Goal: Browse casually: Explore the website without a specific task or goal

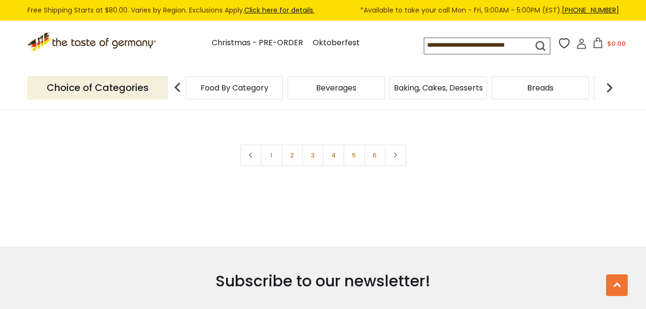
scroll to position [2257, 0]
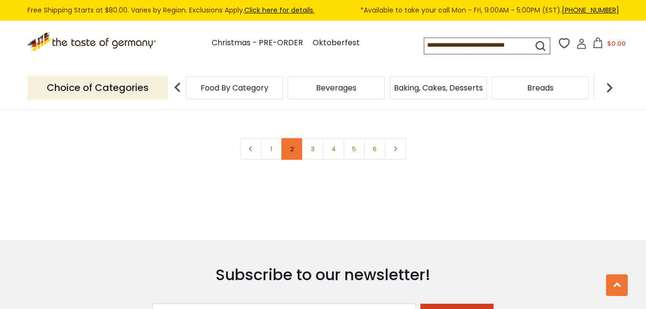
click at [290, 138] on link "2" at bounding box center [292, 149] width 22 height 22
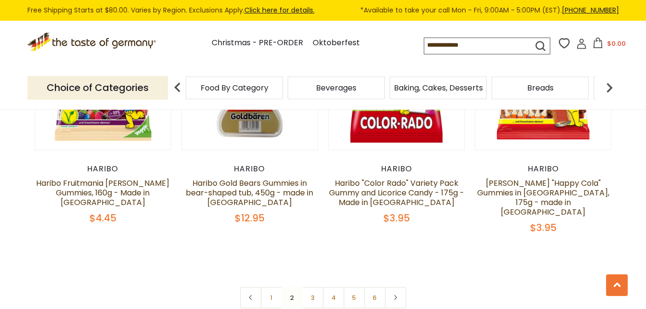
scroll to position [2133, 0]
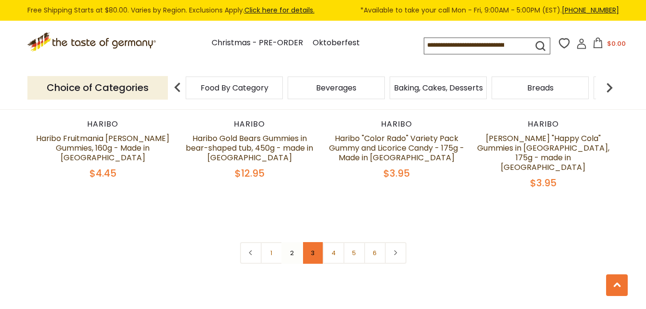
click at [315, 242] on link "3" at bounding box center [313, 253] width 22 height 22
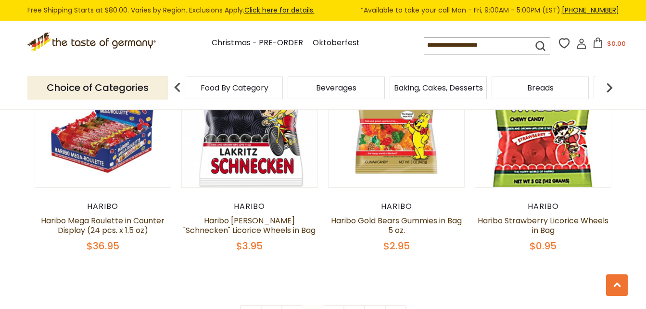
scroll to position [2115, 0]
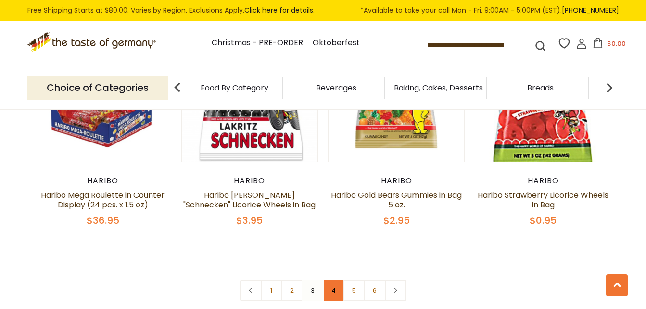
click at [330, 279] on link "4" at bounding box center [334, 290] width 22 height 22
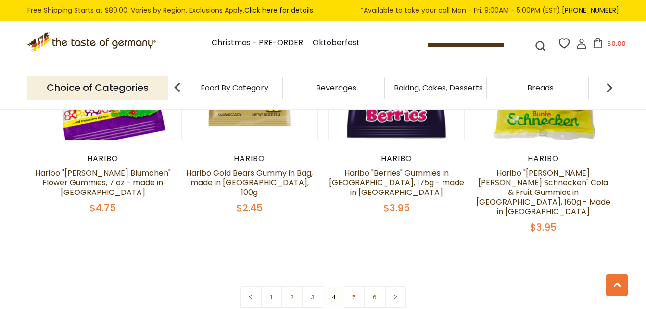
scroll to position [2173, 0]
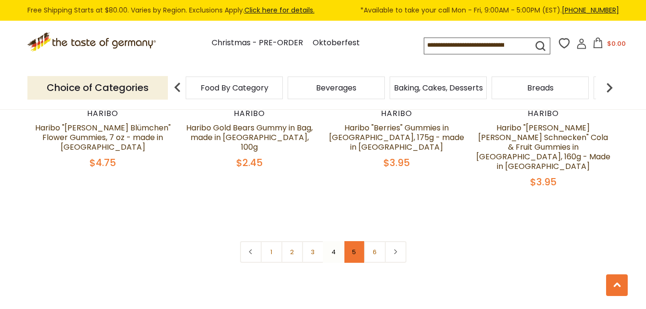
click at [352, 241] on link "5" at bounding box center [354, 252] width 22 height 22
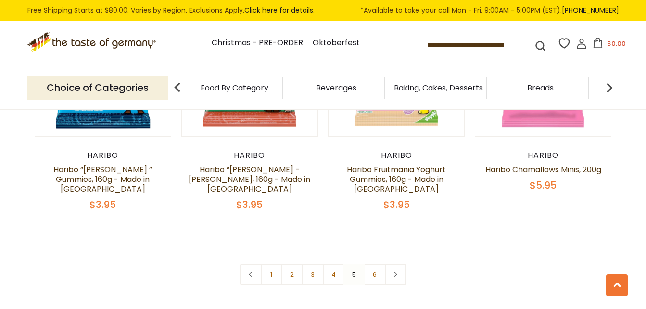
scroll to position [2128, 0]
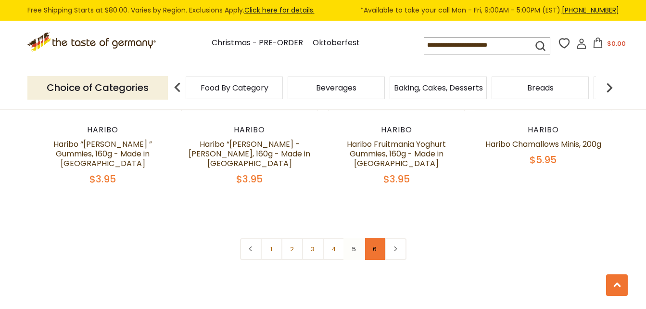
click at [377, 238] on link "6" at bounding box center [375, 249] width 22 height 22
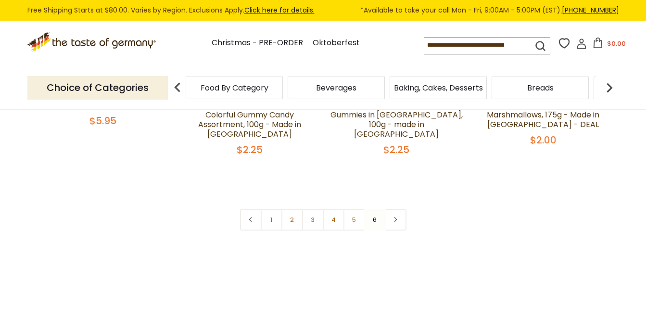
scroll to position [270, 0]
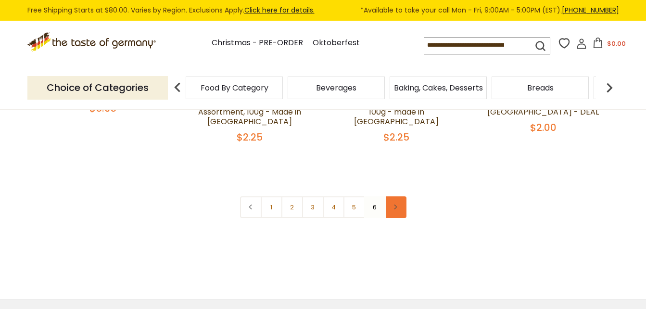
click at [395, 200] on link at bounding box center [396, 207] width 22 height 22
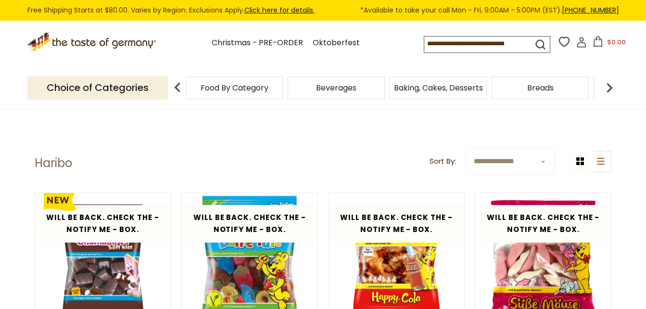
click at [608, 88] on img at bounding box center [609, 87] width 19 height 19
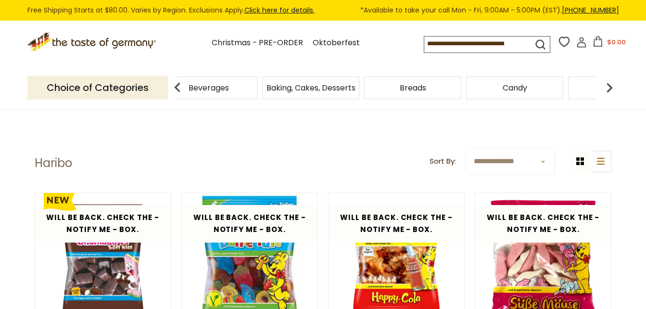
click at [608, 88] on img at bounding box center [609, 87] width 19 height 19
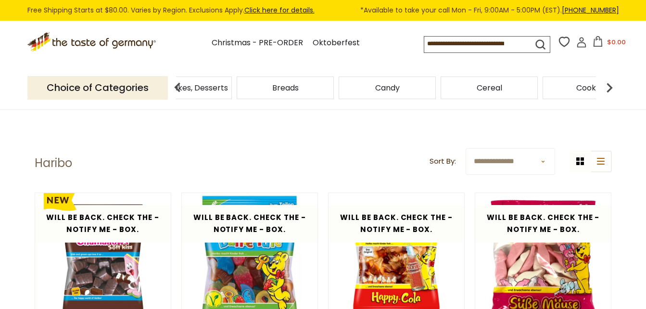
click at [388, 87] on span "Candy" at bounding box center [387, 87] width 25 height 7
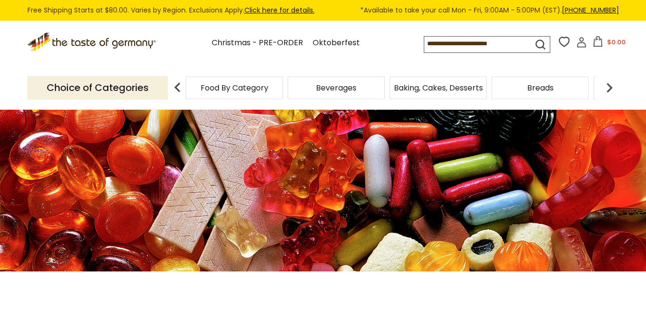
click at [607, 85] on img at bounding box center [609, 87] width 19 height 19
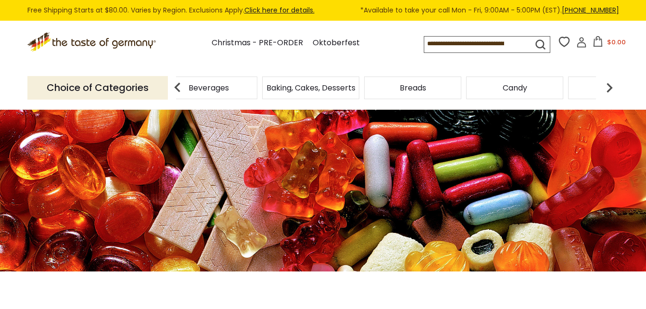
click at [607, 85] on img at bounding box center [609, 87] width 19 height 19
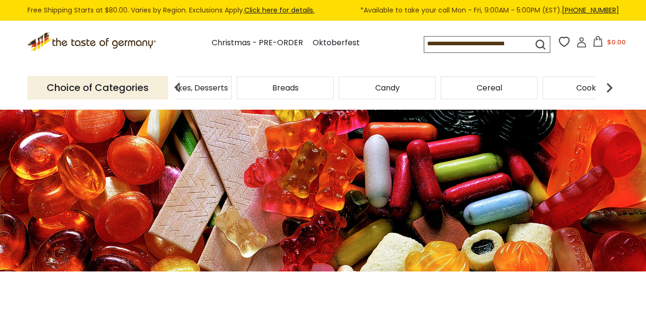
click at [607, 85] on img at bounding box center [609, 87] width 19 height 19
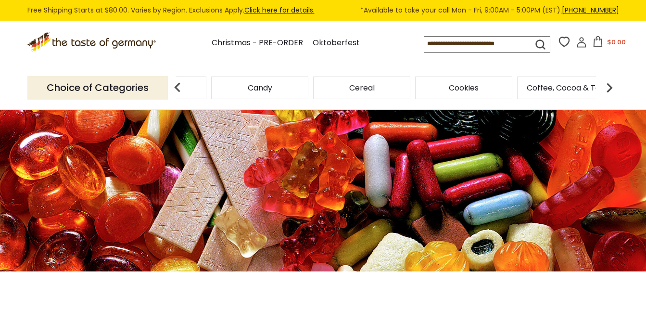
click at [610, 88] on img at bounding box center [609, 87] width 19 height 19
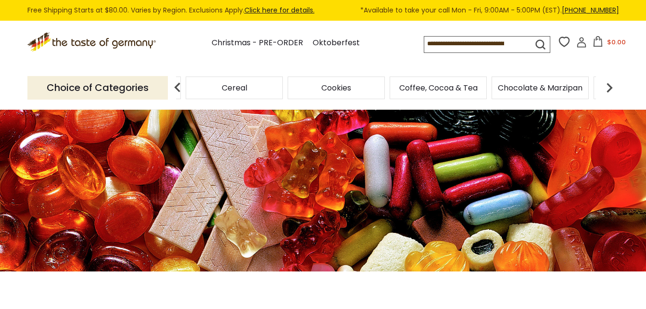
click at [610, 88] on img at bounding box center [609, 87] width 19 height 19
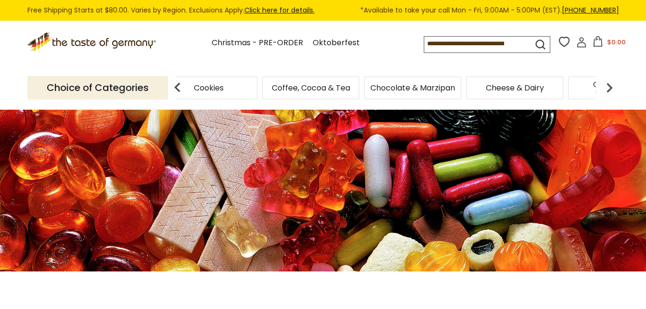
click at [610, 88] on img at bounding box center [609, 87] width 19 height 19
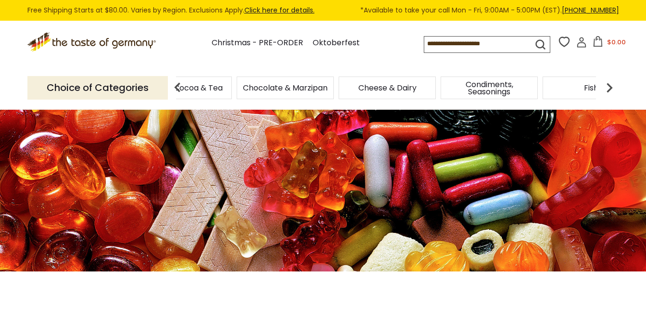
click at [610, 88] on img at bounding box center [609, 87] width 19 height 19
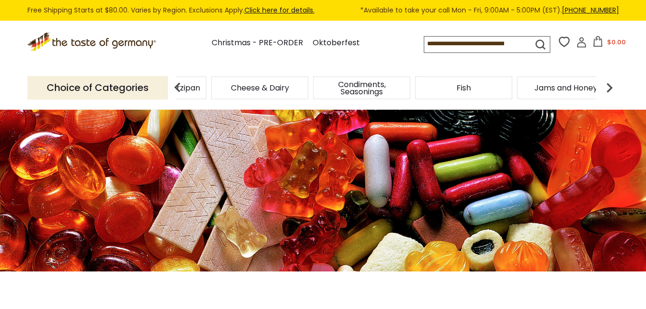
click at [610, 88] on img at bounding box center [609, 87] width 19 height 19
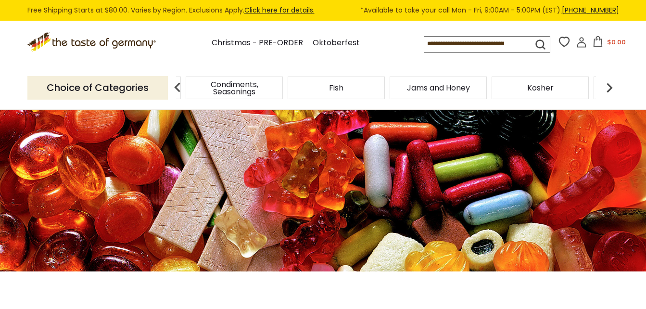
click at [610, 88] on img at bounding box center [609, 87] width 19 height 19
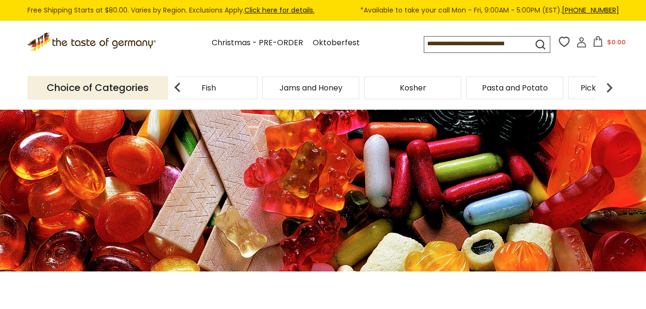
click at [610, 88] on img at bounding box center [609, 87] width 19 height 19
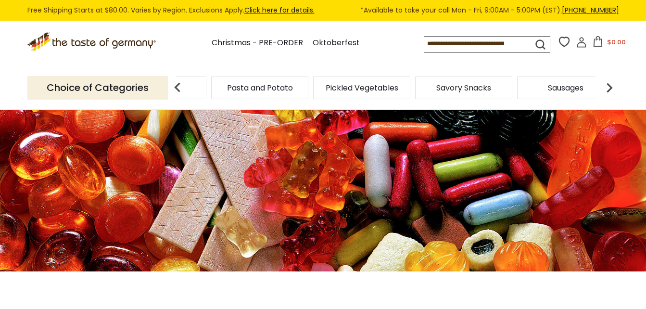
click at [610, 88] on img at bounding box center [609, 87] width 19 height 19
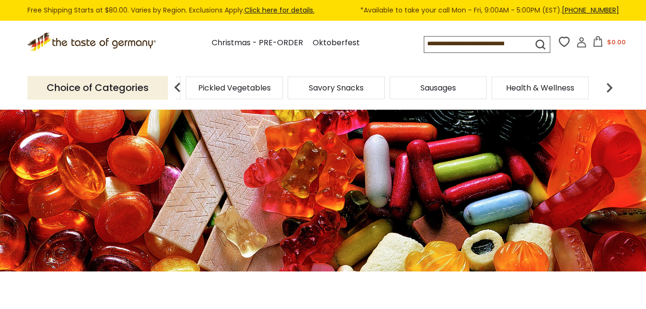
click at [610, 88] on img at bounding box center [609, 87] width 19 height 19
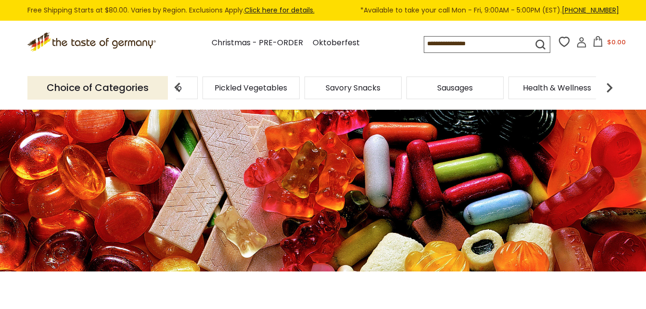
click at [177, 88] on img at bounding box center [177, 87] width 19 height 19
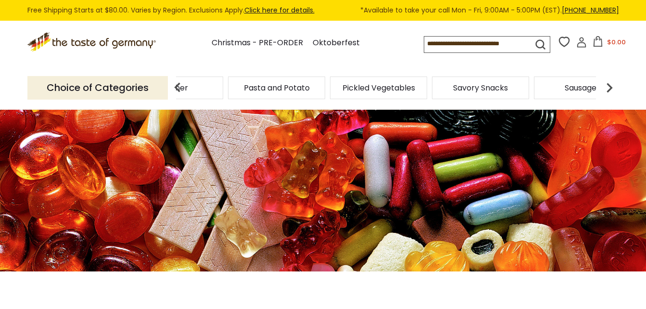
click at [177, 88] on img at bounding box center [177, 87] width 19 height 19
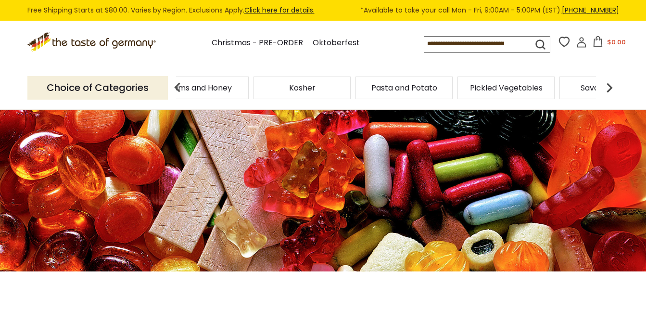
click at [177, 88] on img at bounding box center [177, 87] width 19 height 19
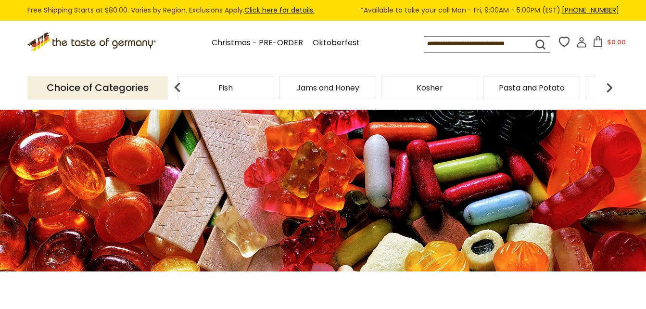
click at [177, 88] on img at bounding box center [177, 87] width 19 height 19
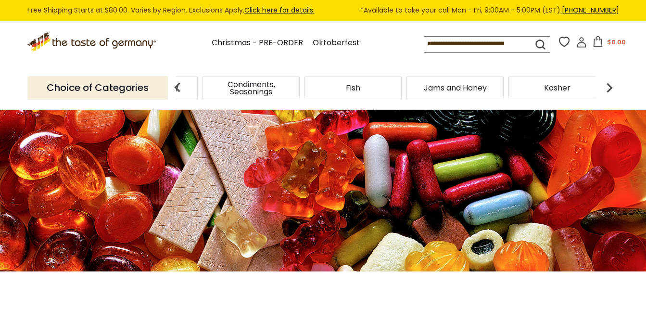
click at [177, 88] on img at bounding box center [177, 87] width 19 height 19
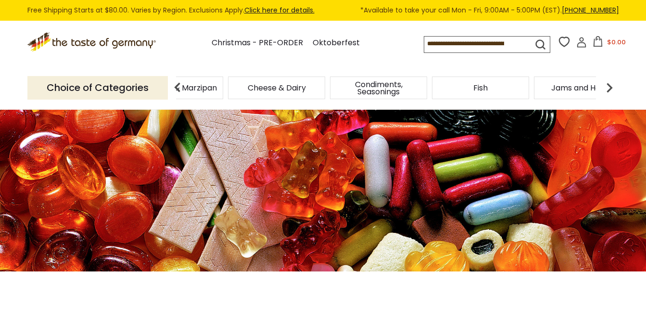
click at [177, 88] on img at bounding box center [177, 87] width 19 height 19
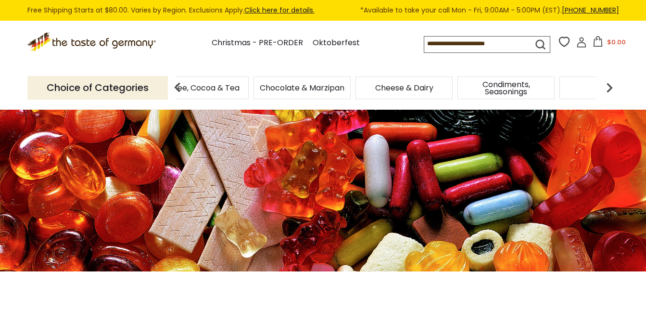
click at [501, 88] on span "Condiments, Seasonings" at bounding box center [505, 88] width 91 height 14
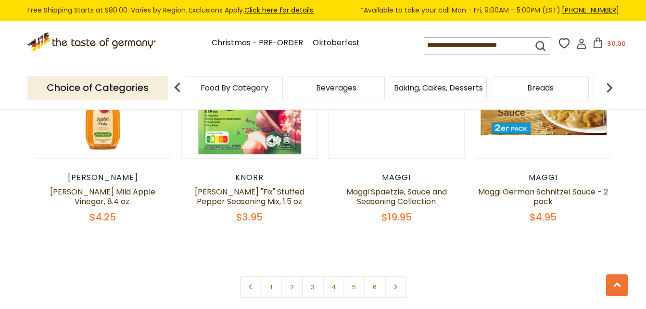
scroll to position [2307, 0]
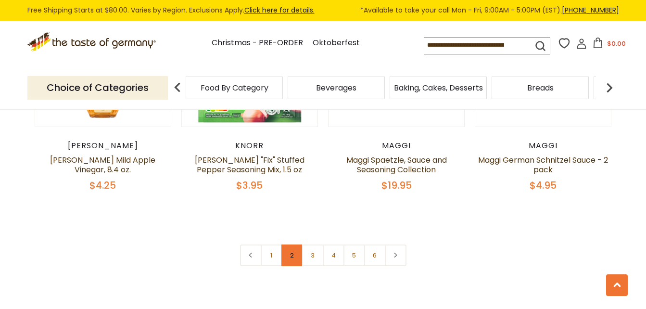
click at [293, 244] on link "2" at bounding box center [292, 255] width 22 height 22
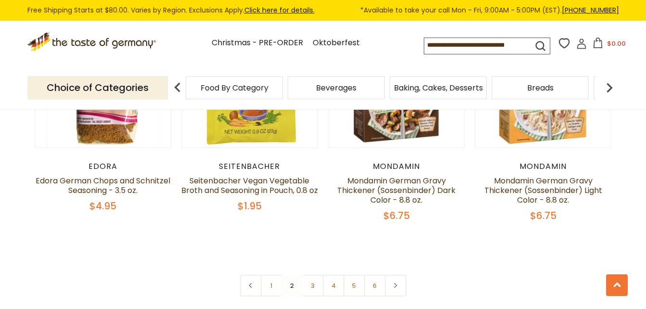
scroll to position [2289, 0]
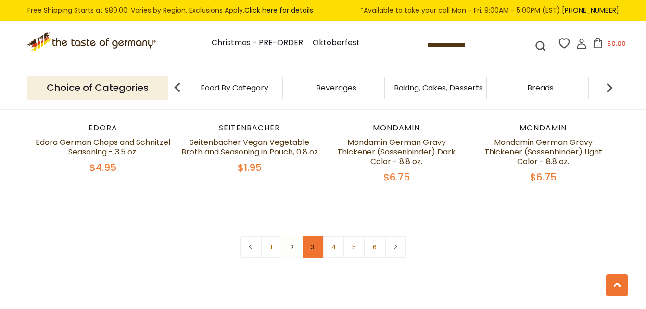
click at [312, 236] on link "3" at bounding box center [313, 247] width 22 height 22
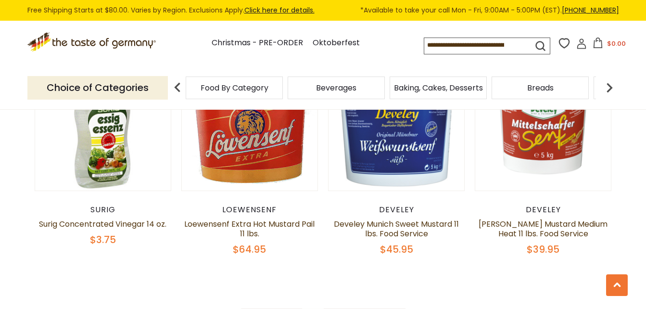
scroll to position [2243, 0]
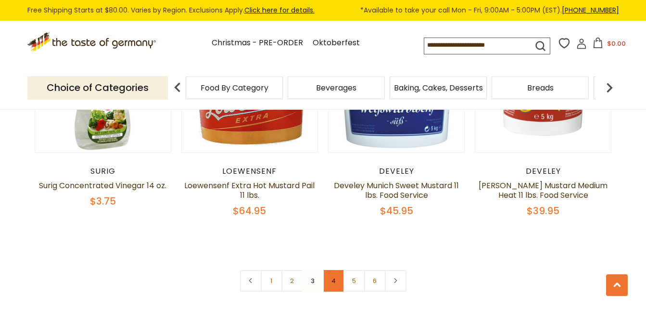
click at [332, 270] on link "4" at bounding box center [334, 281] width 22 height 22
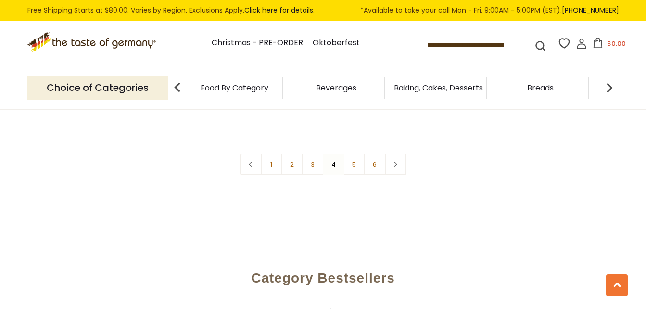
scroll to position [2346, 0]
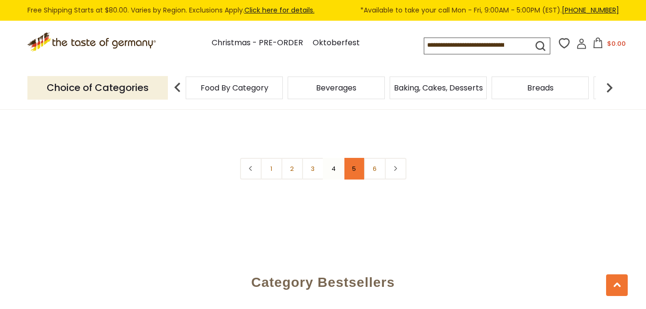
click at [354, 159] on link "5" at bounding box center [354, 169] width 22 height 22
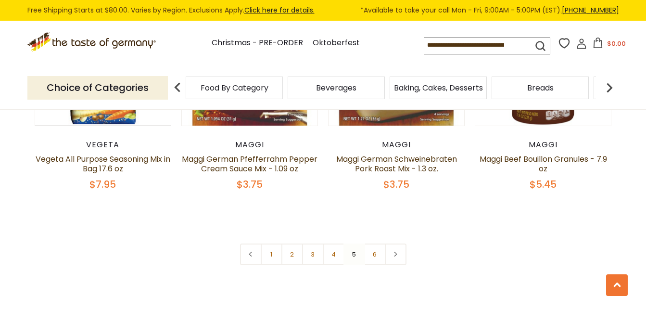
scroll to position [2333, 0]
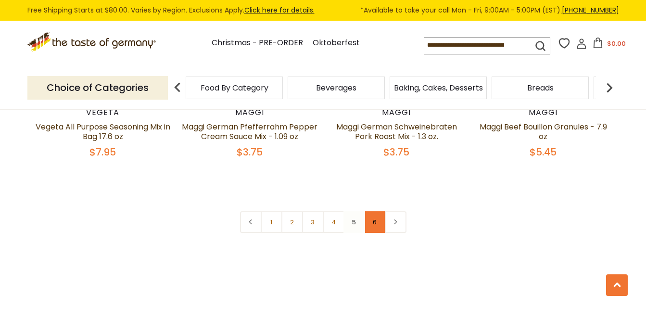
click at [376, 211] on link "6" at bounding box center [375, 222] width 22 height 22
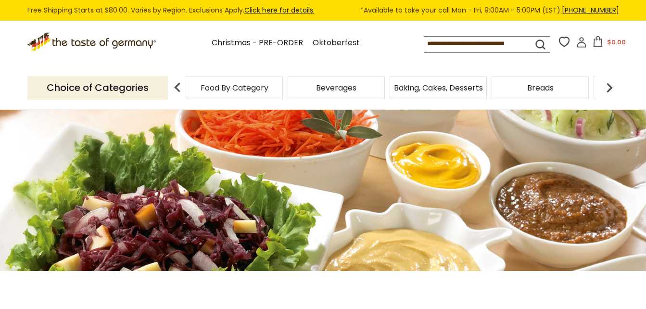
scroll to position [0, 0]
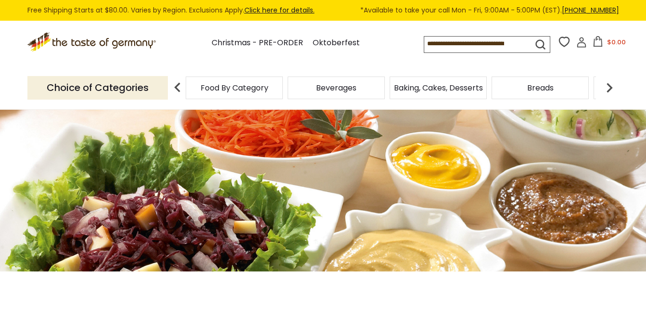
click at [174, 87] on img at bounding box center [177, 87] width 19 height 19
click at [607, 88] on img at bounding box center [609, 87] width 19 height 19
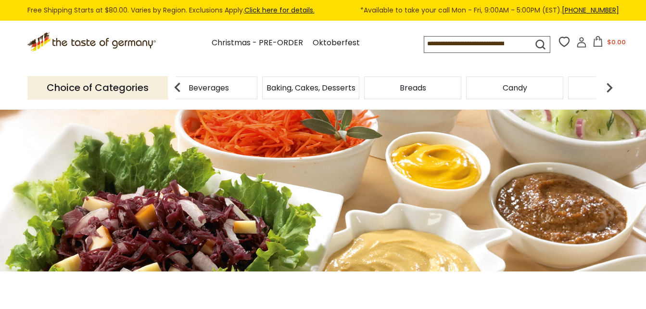
click at [609, 86] on img at bounding box center [609, 87] width 19 height 19
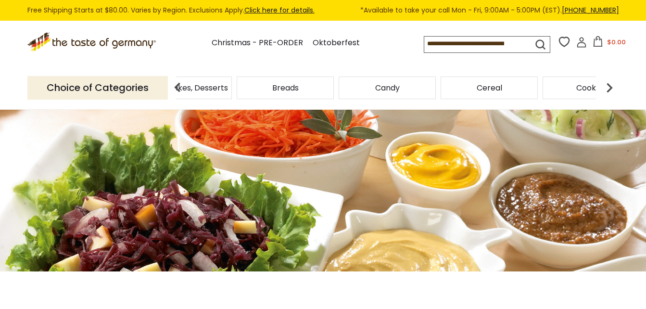
click at [609, 86] on img at bounding box center [609, 87] width 19 height 19
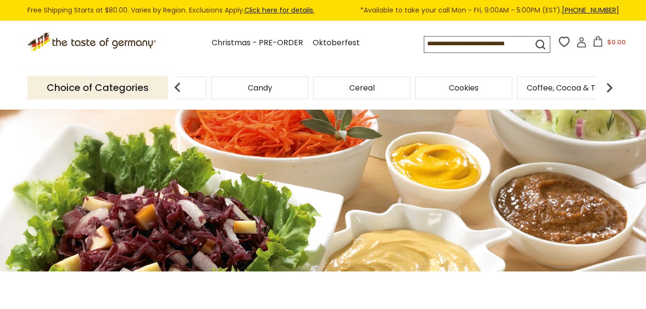
click at [609, 86] on img at bounding box center [609, 87] width 19 height 19
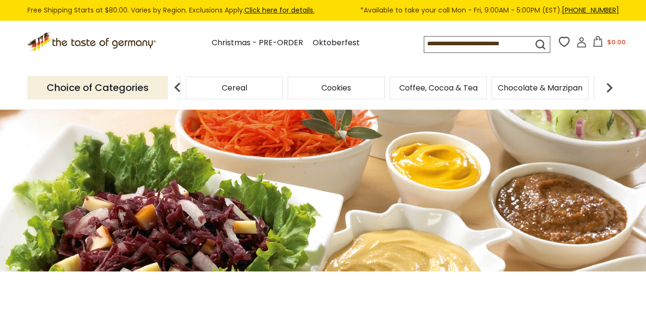
click at [609, 86] on img at bounding box center [609, 87] width 19 height 19
click at [432, 91] on span "Chocolate & Marzipan" at bounding box center [420, 87] width 85 height 7
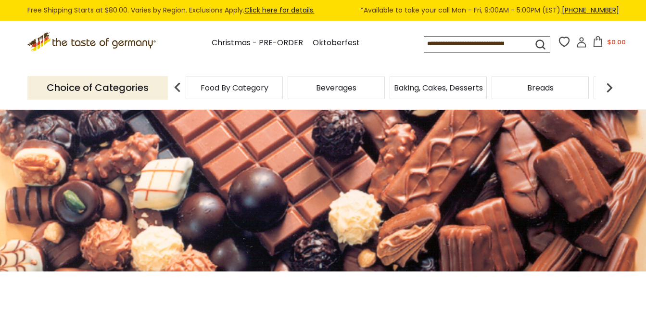
click at [111, 41] on icon ".st0{fill:#EDD300;} .st1{fill:#D33E21;}" at bounding box center [92, 42] width 130 height 20
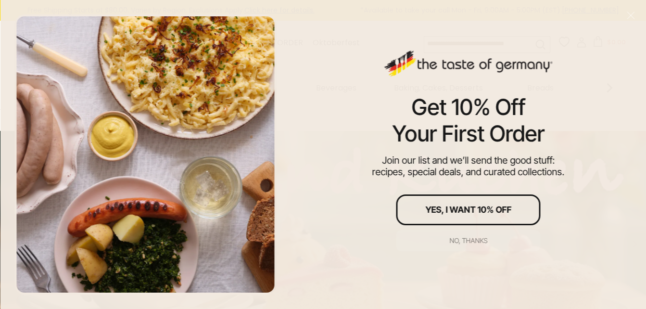
click at [480, 240] on div "No, thanks" at bounding box center [468, 240] width 38 height 7
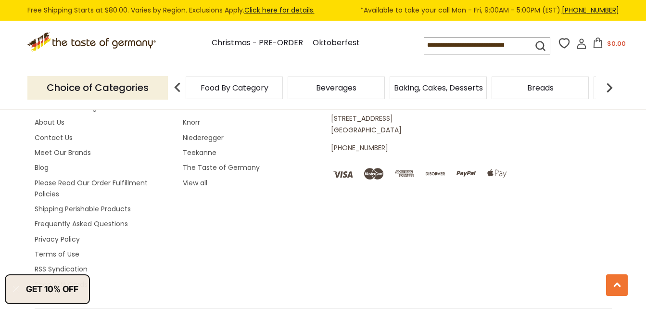
scroll to position [1872, 0]
